Goal: Book appointment/travel/reservation

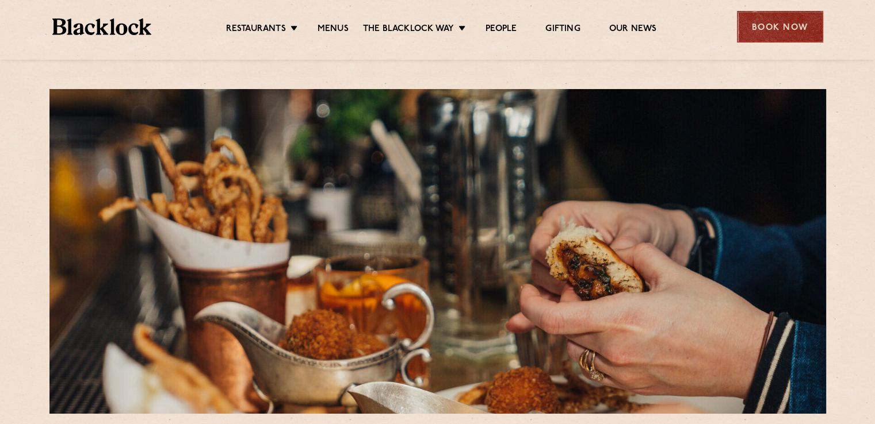
click at [780, 28] on div "Book Now" at bounding box center [780, 27] width 86 height 32
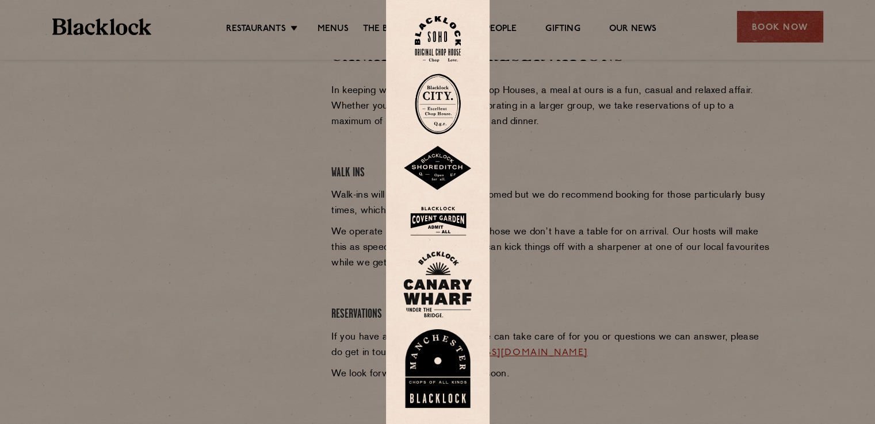
click at [564, 309] on div at bounding box center [437, 212] width 875 height 424
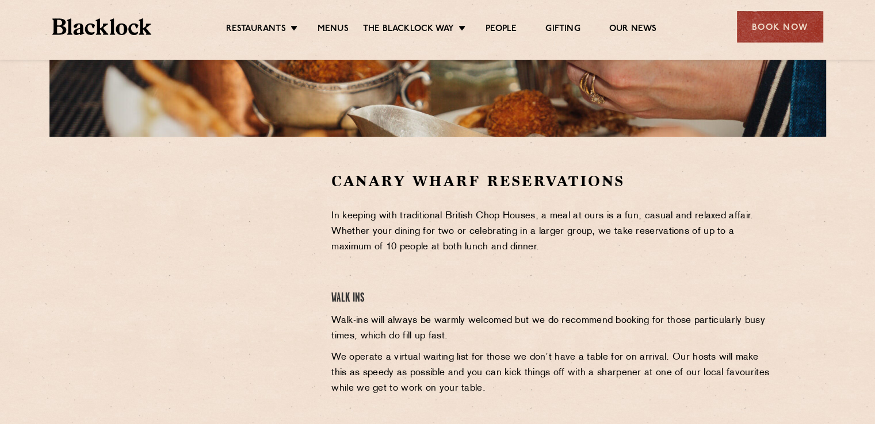
scroll to position [105, 0]
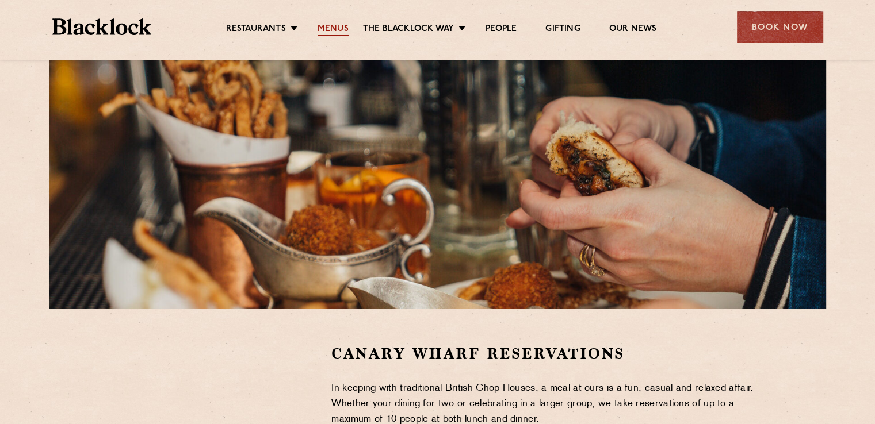
click at [327, 26] on link "Menus" at bounding box center [332, 30] width 31 height 13
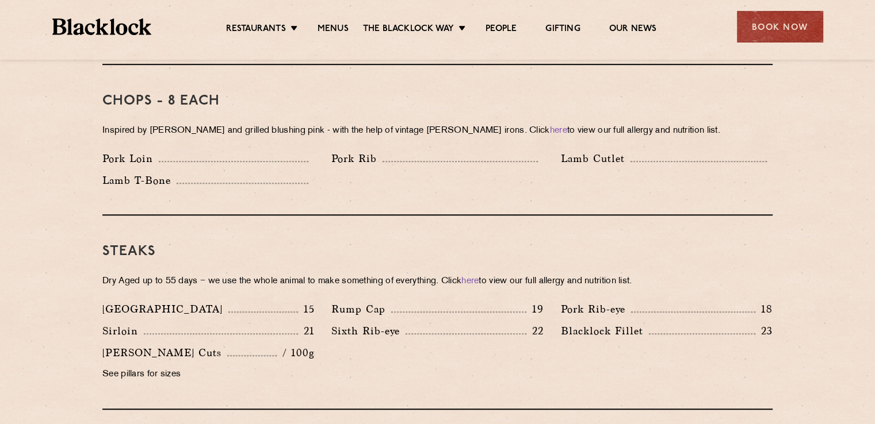
scroll to position [978, 0]
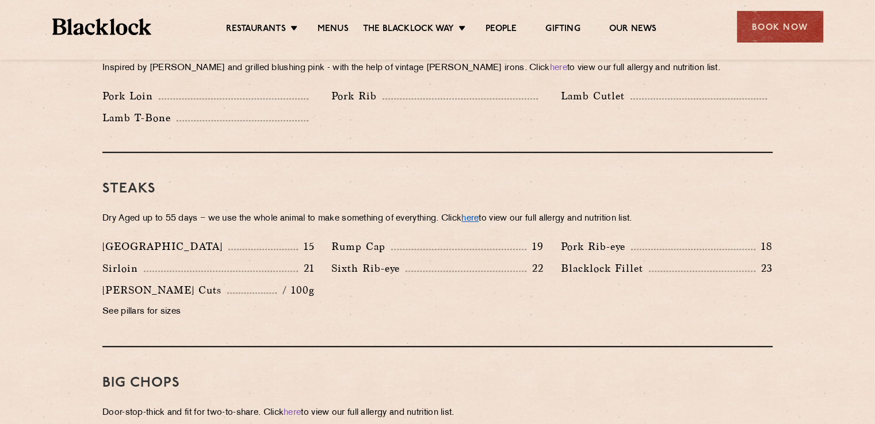
click at [476, 215] on link "here" at bounding box center [469, 219] width 17 height 9
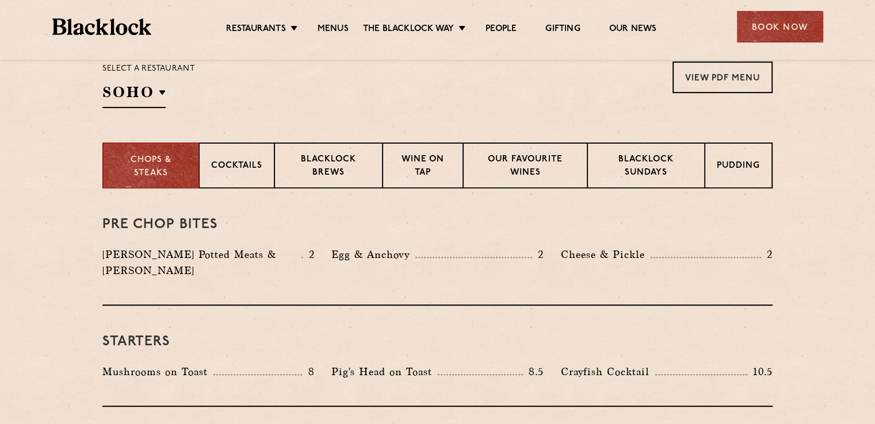
scroll to position [213, 0]
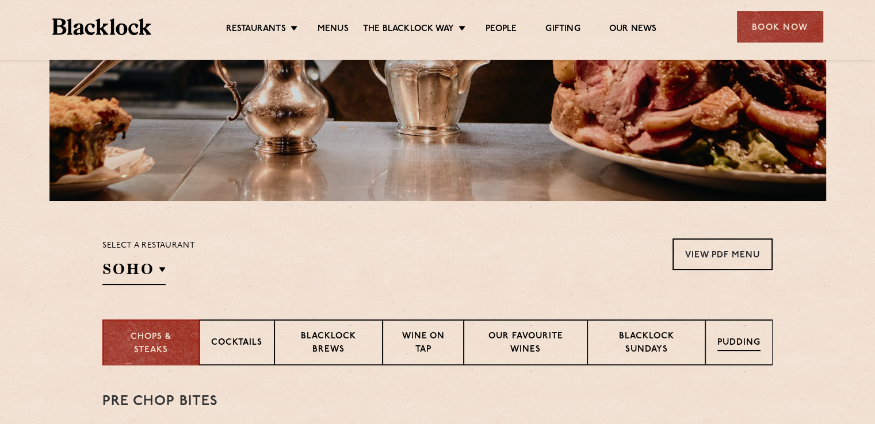
click at [719, 331] on div "Pudding" at bounding box center [738, 343] width 67 height 46
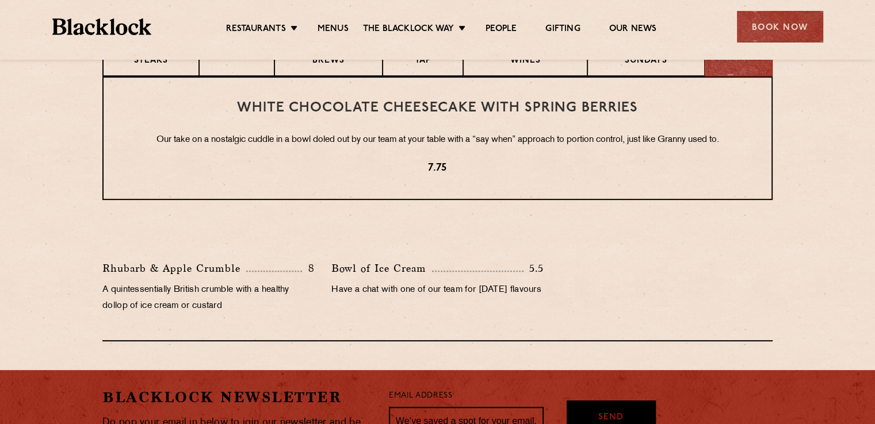
scroll to position [500, 0]
